Goal: Navigation & Orientation: Find specific page/section

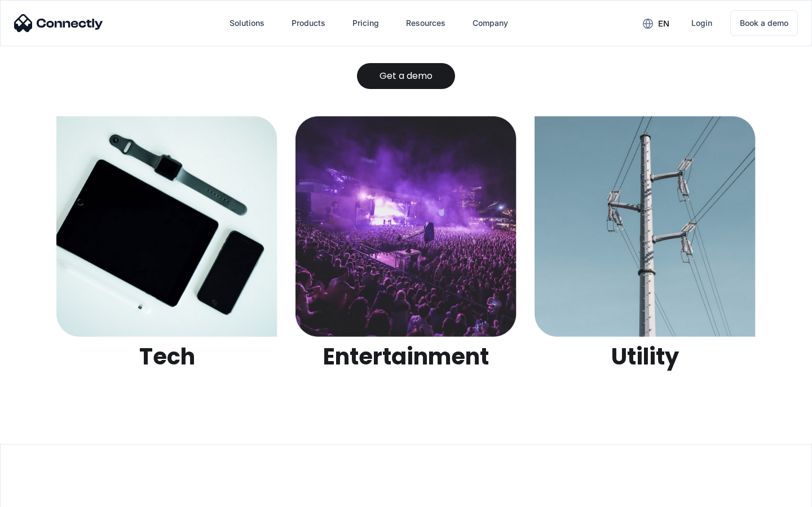
scroll to position [3557, 0]
